Goal: Information Seeking & Learning: Learn about a topic

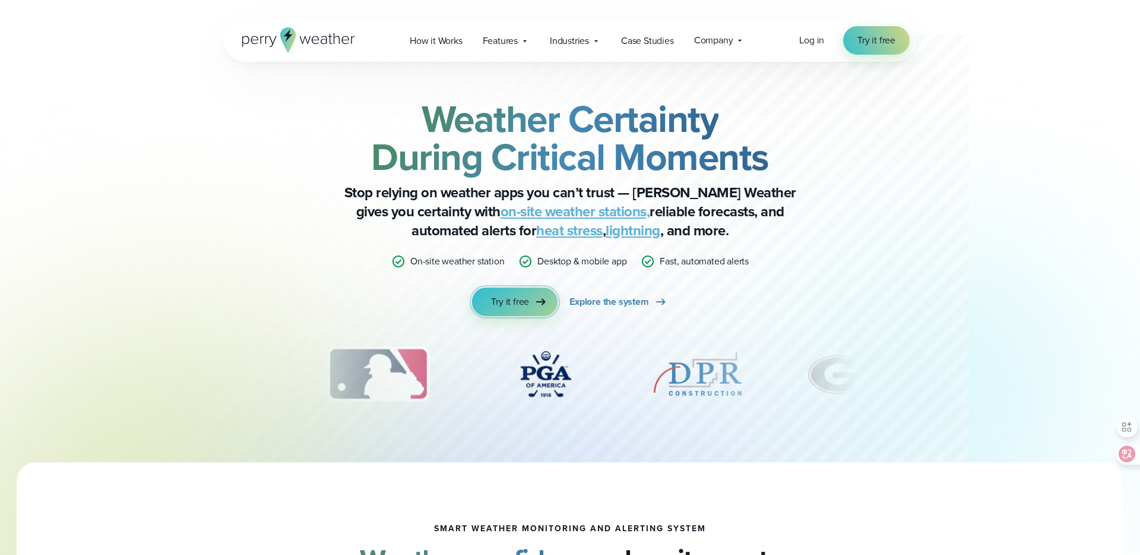
click at [529, 298] on link "Try it free" at bounding box center [515, 301] width 86 height 29
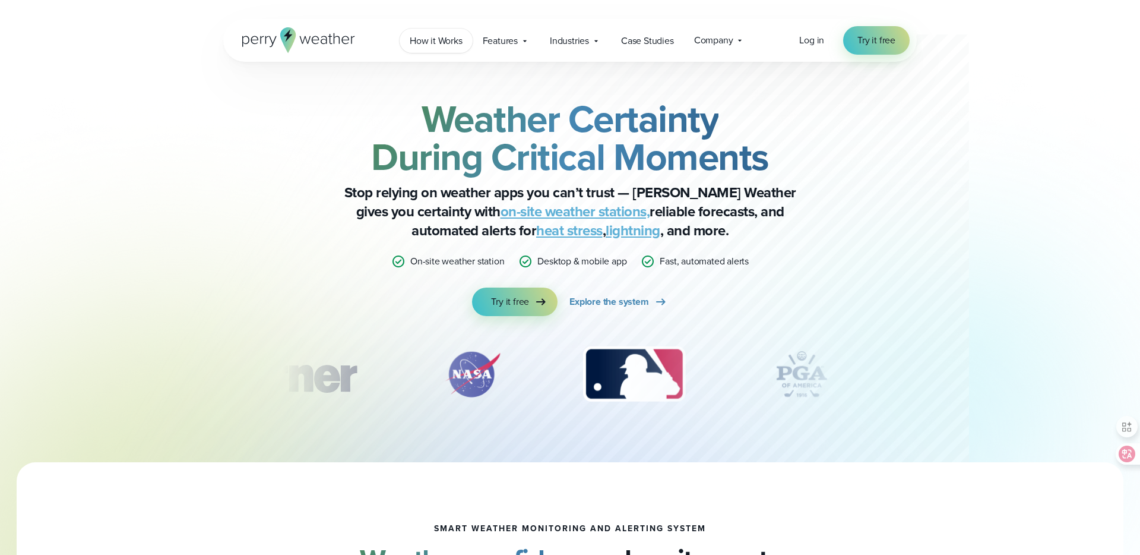
click at [466, 39] on link "How it Works" at bounding box center [436, 41] width 73 height 24
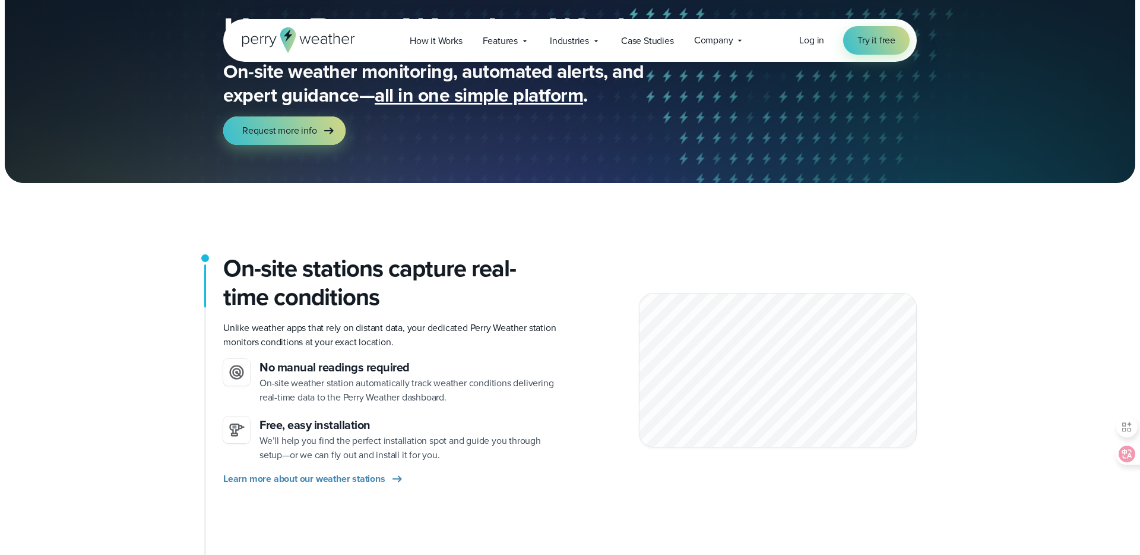
scroll to position [99, 0]
